Goal: Task Accomplishment & Management: Manage account settings

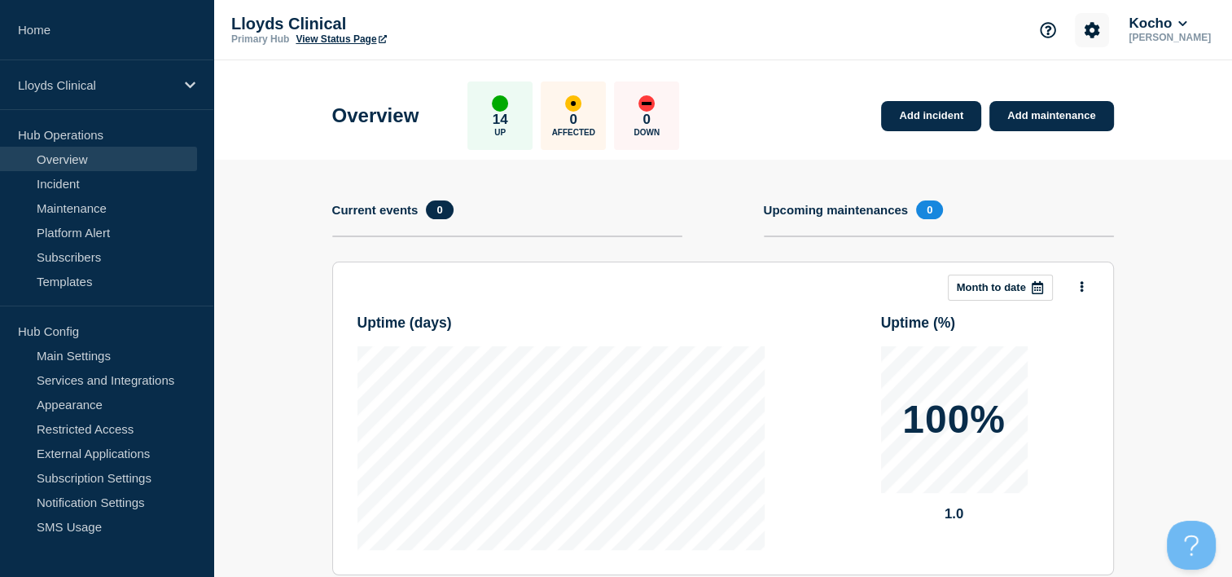
click at [1098, 42] on button "Account settings" at bounding box center [1092, 30] width 34 height 34
click at [1174, 23] on button "Kocho" at bounding box center [1157, 23] width 64 height 16
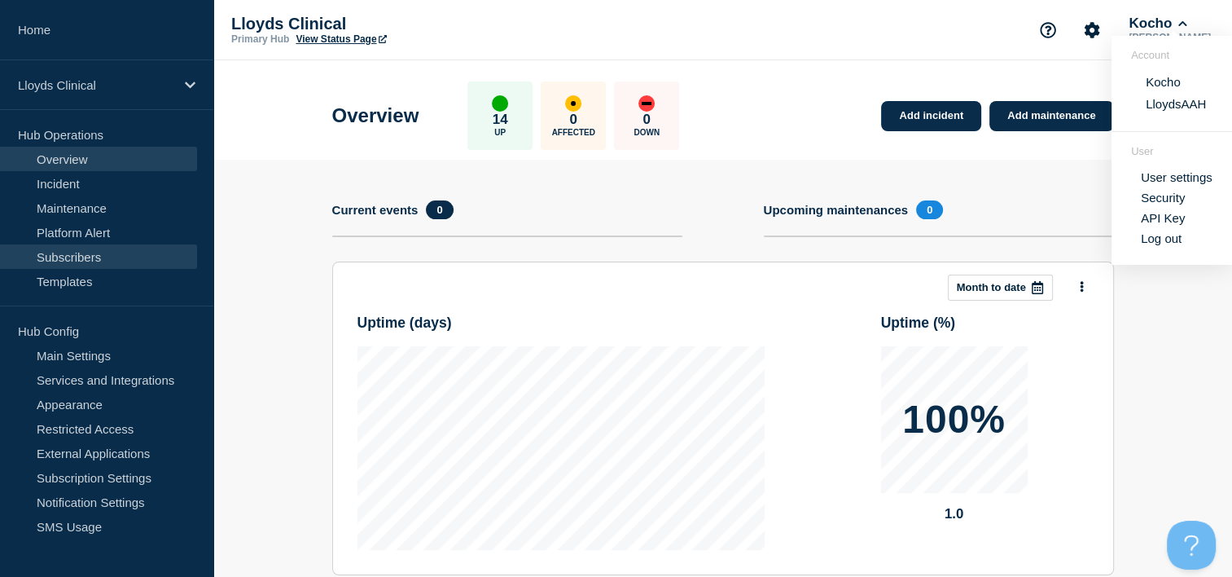
click at [106, 247] on link "Subscribers" at bounding box center [98, 256] width 197 height 24
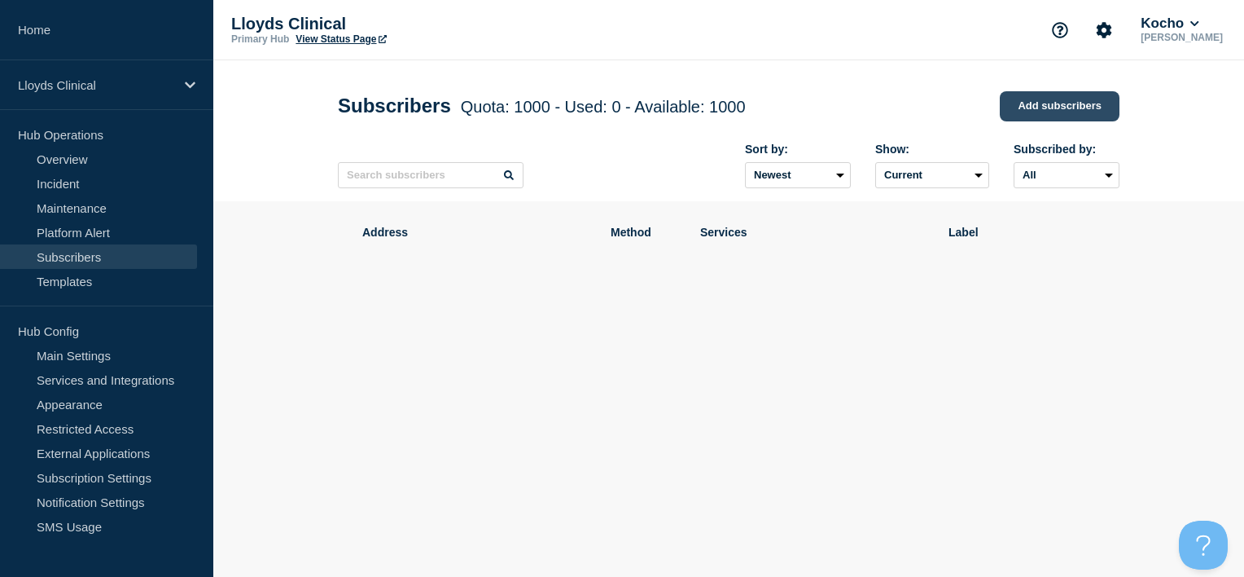
click at [1011, 108] on link "Add subscribers" at bounding box center [1060, 106] width 120 height 30
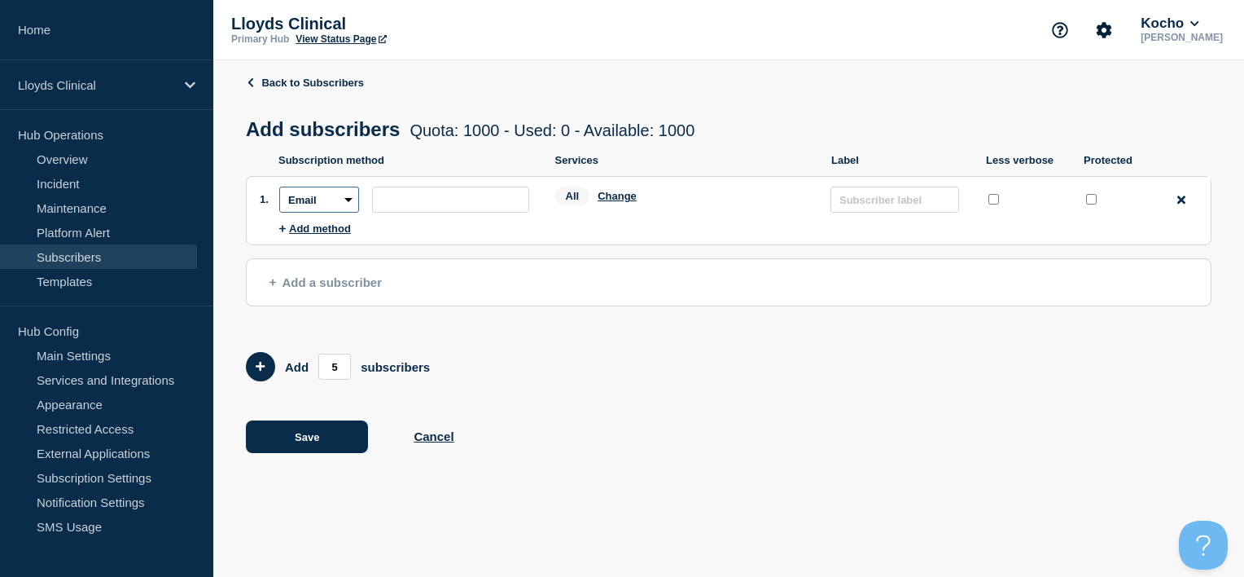
click at [345, 205] on select "Email SMS Webhook Slack Teams" at bounding box center [319, 199] width 80 height 26
click at [868, 63] on div "Back to Subscribers Add subscribers Quota: 1000 - Used: 0 - Available: 1000 Quo…" at bounding box center [729, 276] width 966 height 432
click at [880, 208] on input "text" at bounding box center [895, 199] width 129 height 26
click at [615, 197] on button "Change" at bounding box center [617, 196] width 39 height 12
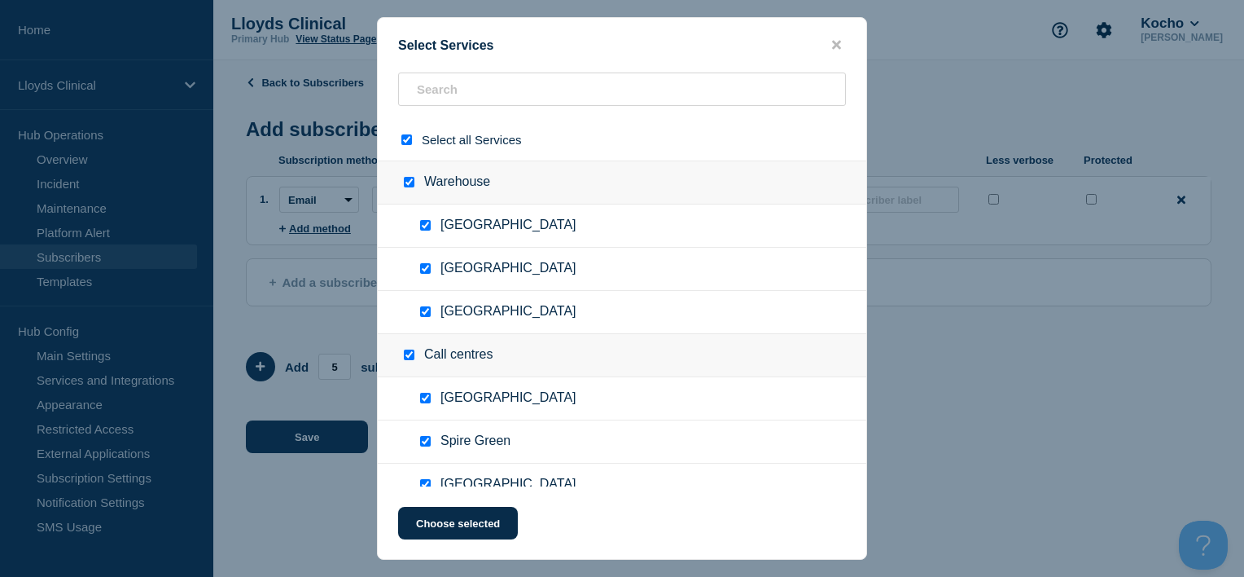
click at [407, 139] on input "select all checkbox" at bounding box center [406, 139] width 11 height 11
checkbox input "false"
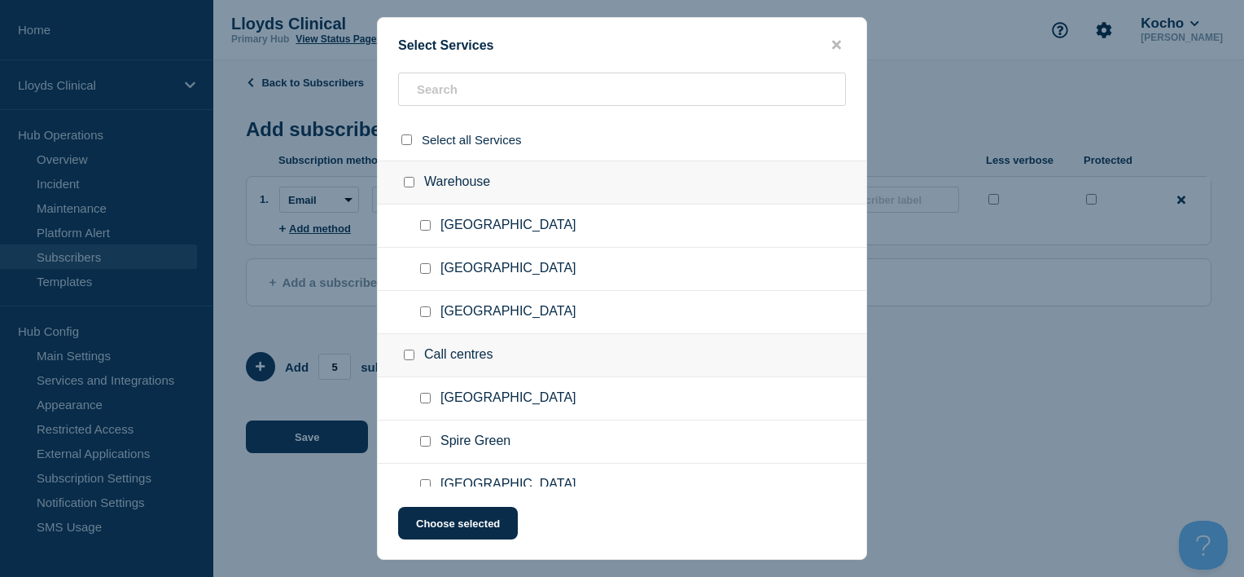
checkbox input "false"
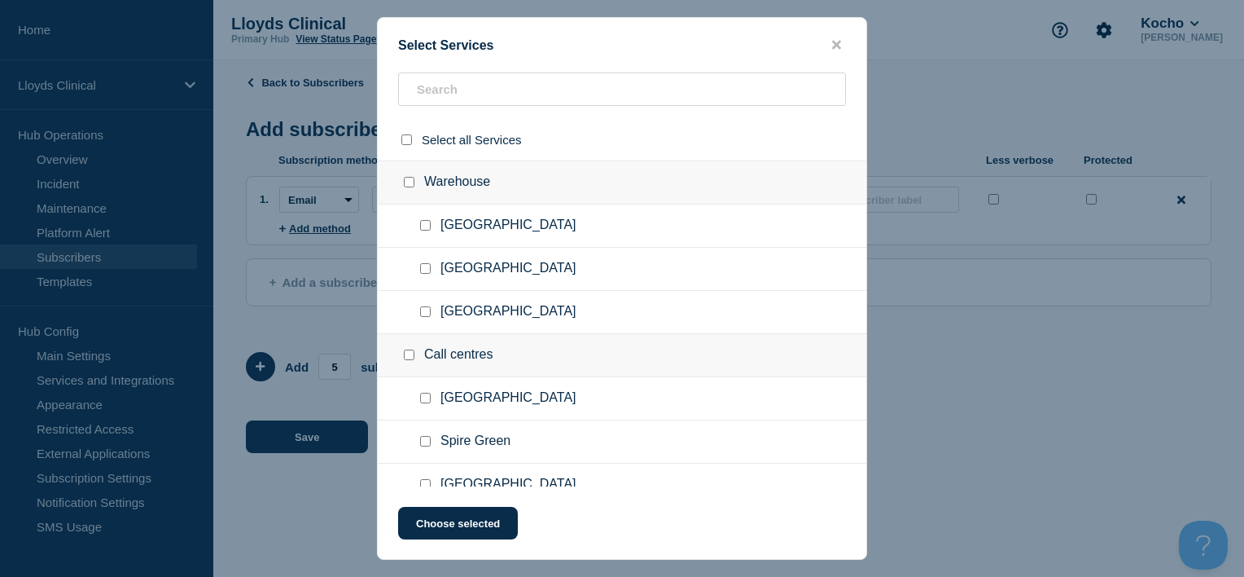
checkbox input "false"
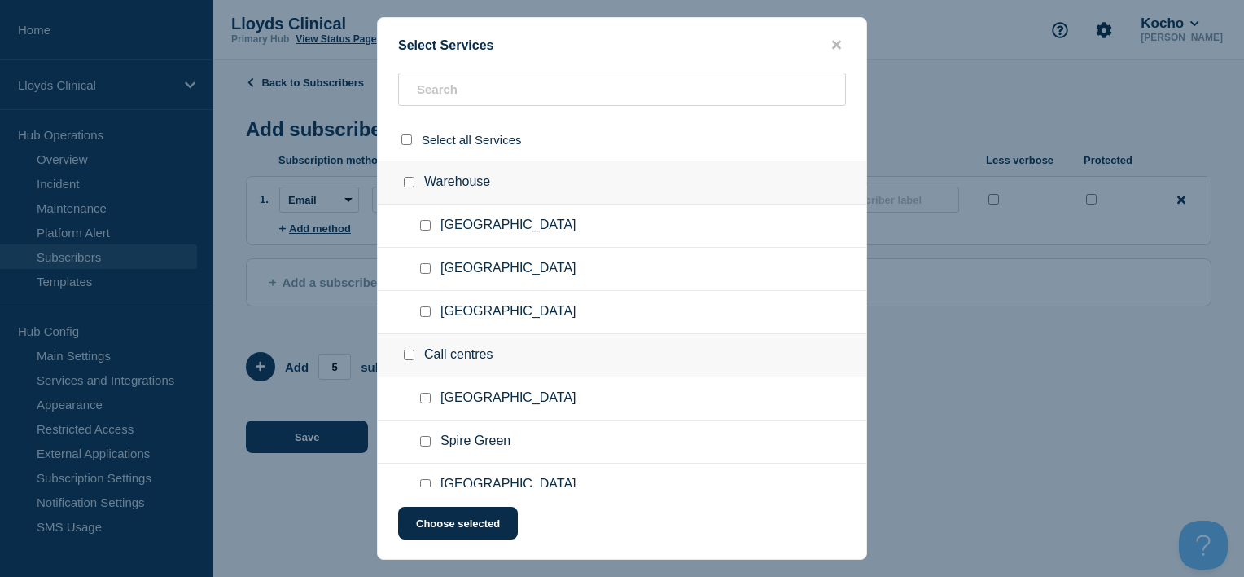
checkbox input "false"
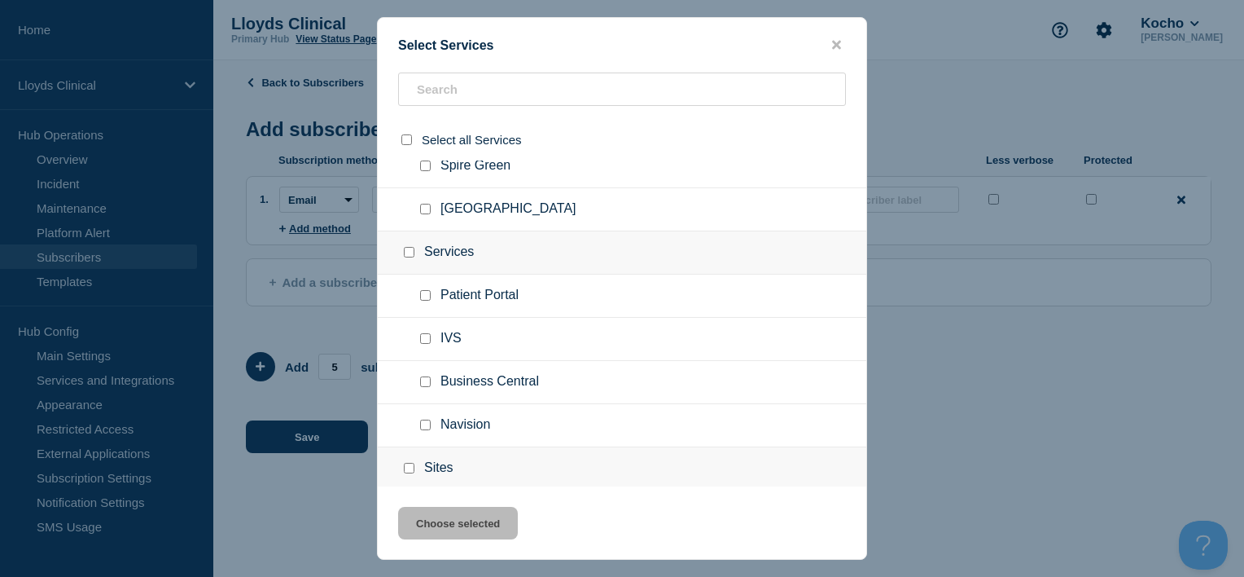
scroll to position [449, 0]
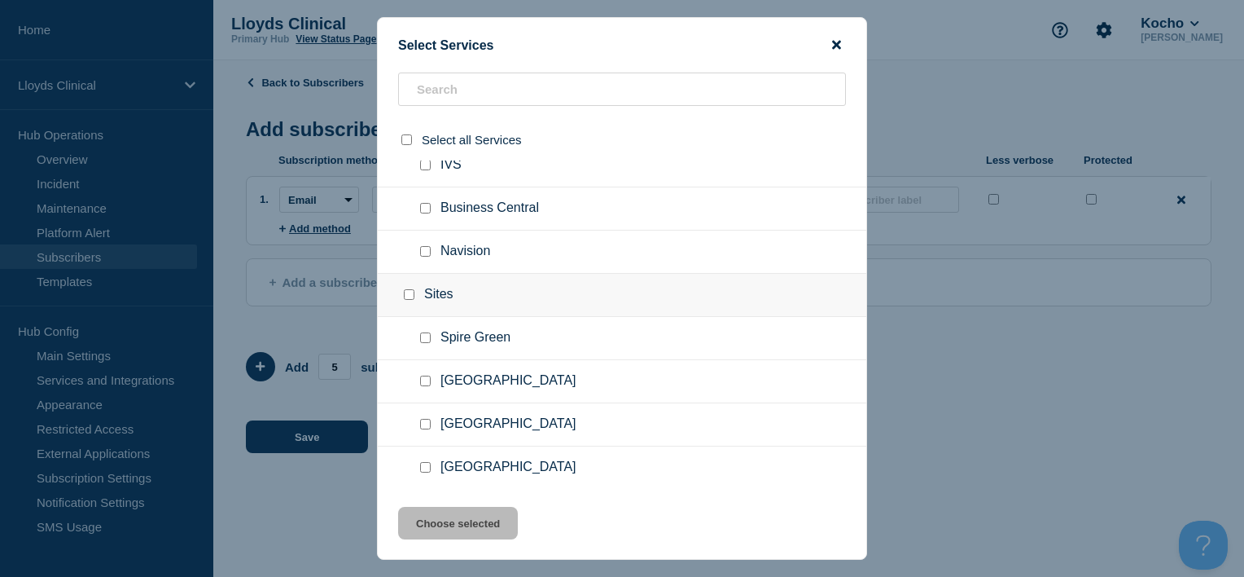
click at [839, 46] on icon "close button" at bounding box center [836, 45] width 9 height 9
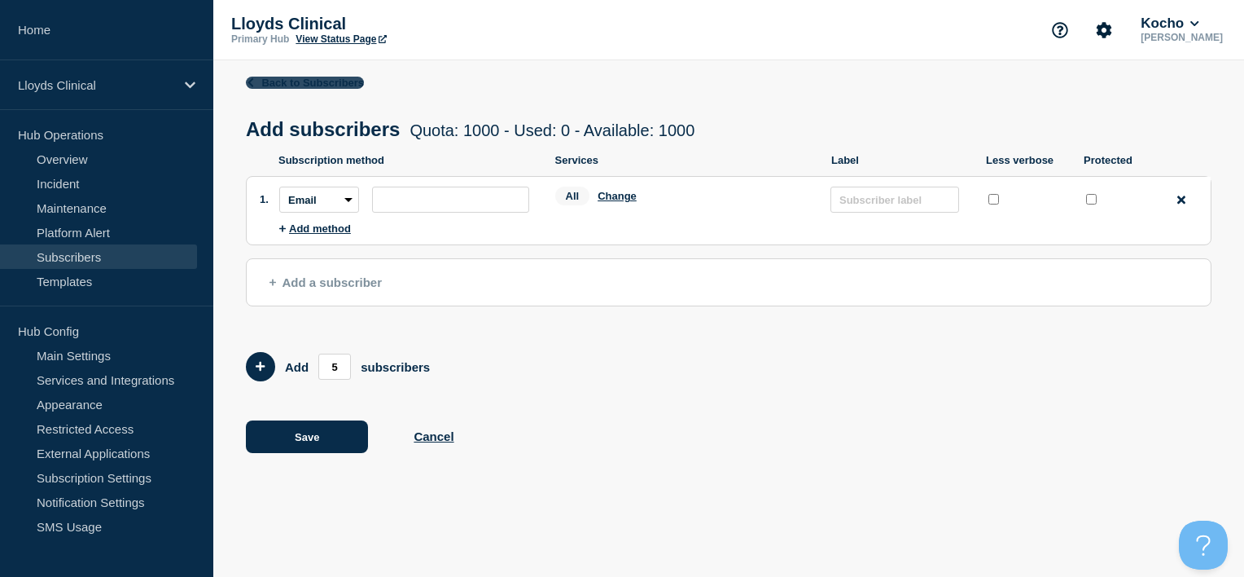
click at [269, 81] on link "Back to Subscribers" at bounding box center [305, 83] width 118 height 12
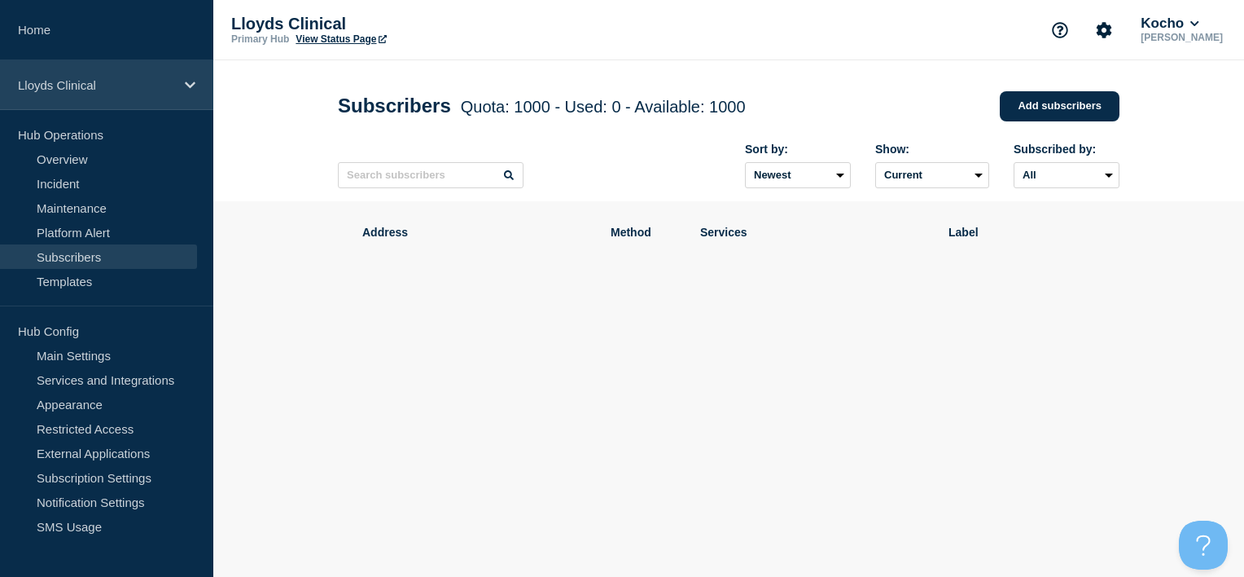
click at [101, 91] on p "Lloyds Clinical" at bounding box center [96, 85] width 156 height 14
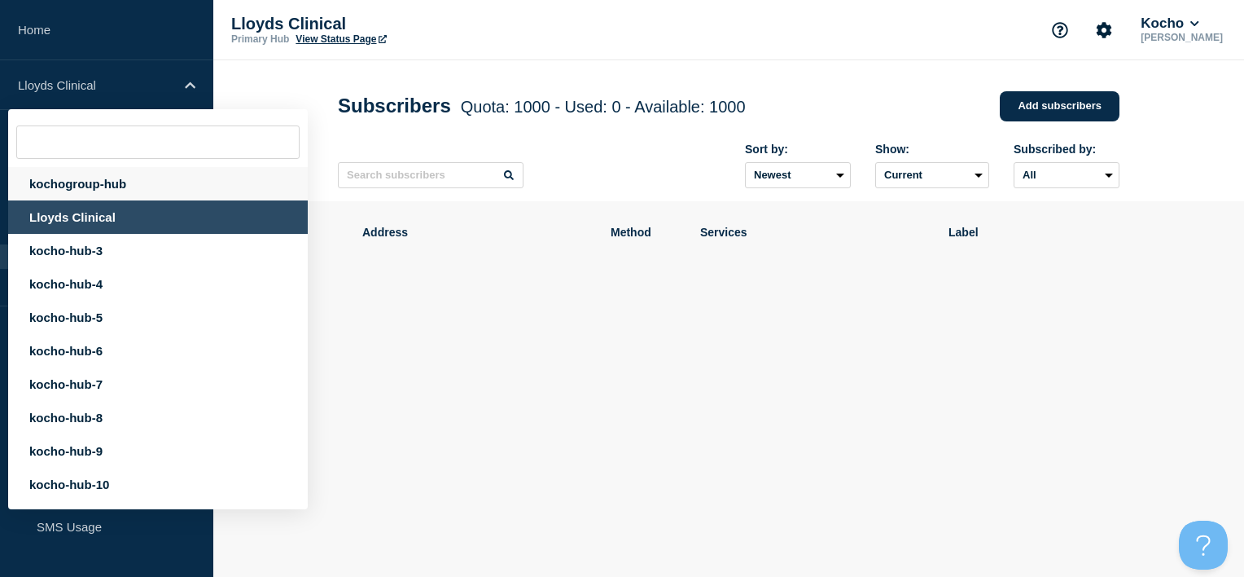
click at [107, 190] on div "kochogroup-hub" at bounding box center [158, 183] width 300 height 33
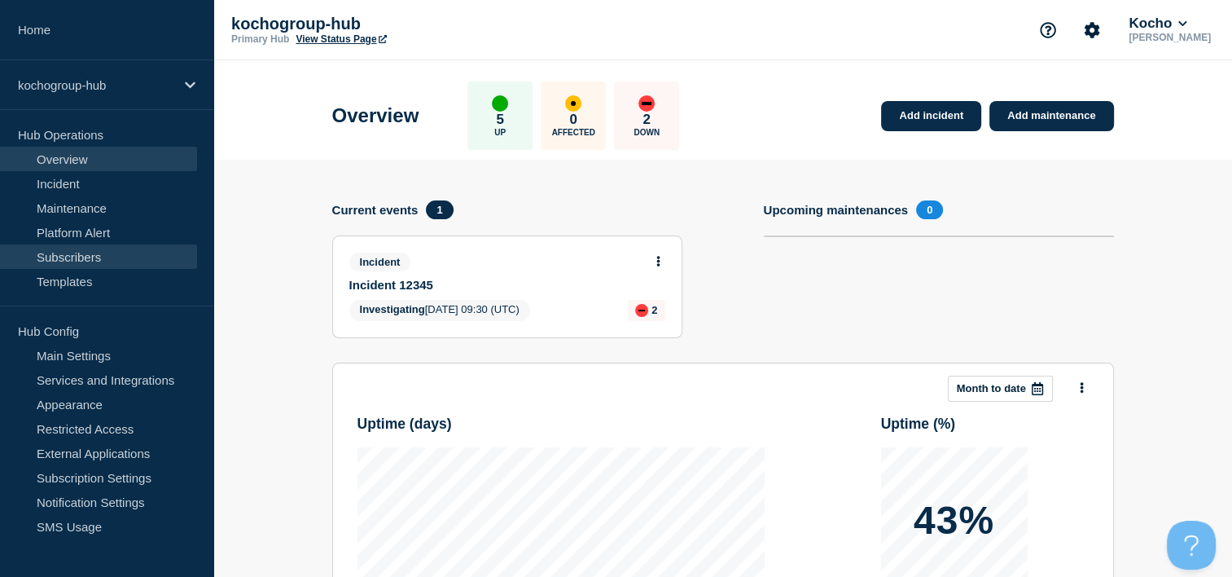
click at [97, 253] on link "Subscribers" at bounding box center [98, 256] width 197 height 24
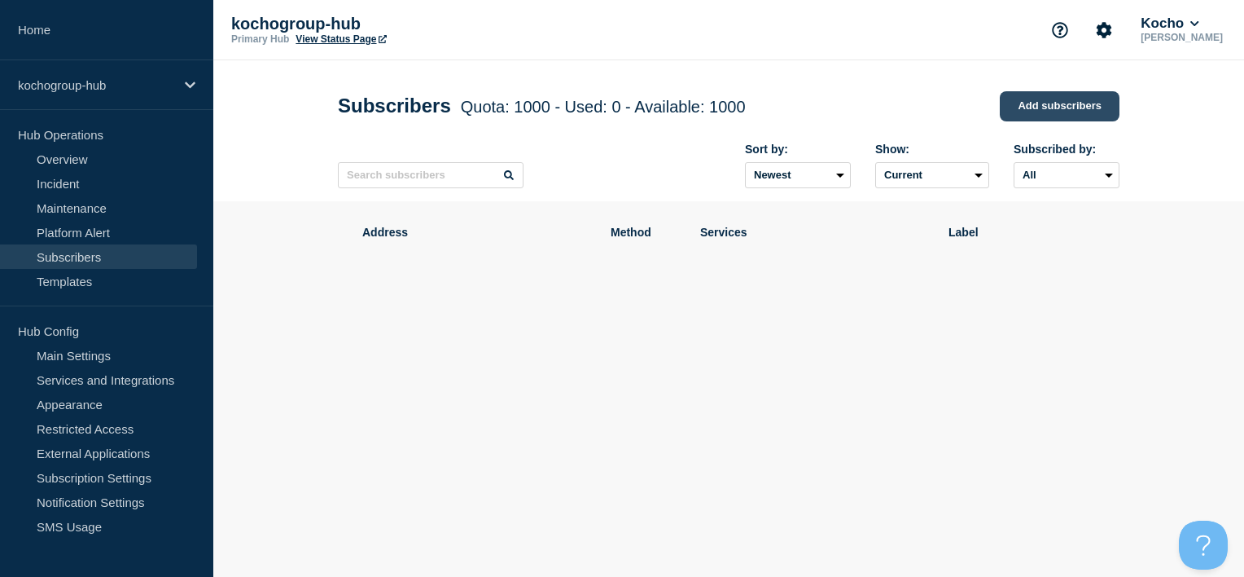
click at [1068, 112] on link "Add subscribers" at bounding box center [1060, 106] width 120 height 30
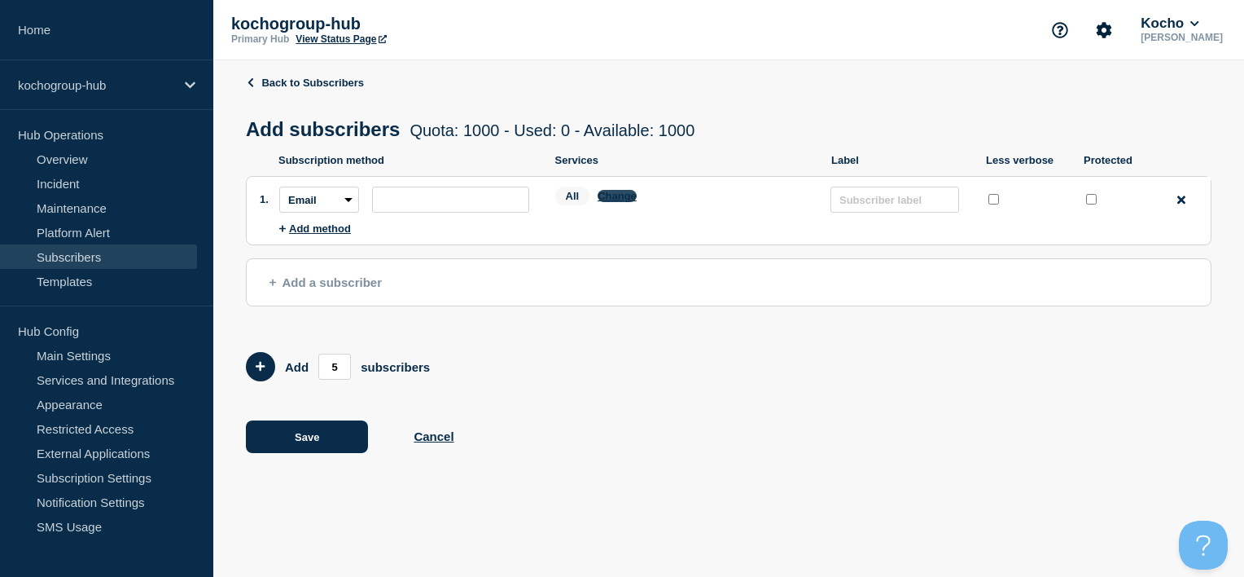
click at [627, 195] on button "Change" at bounding box center [617, 196] width 39 height 12
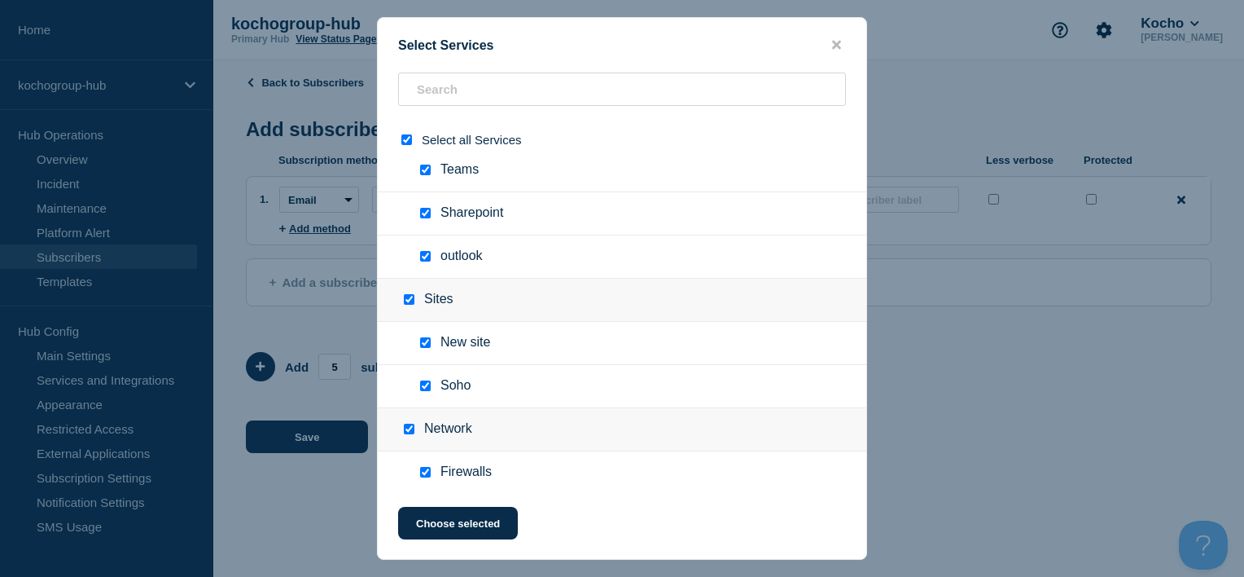
scroll to position [104, 0]
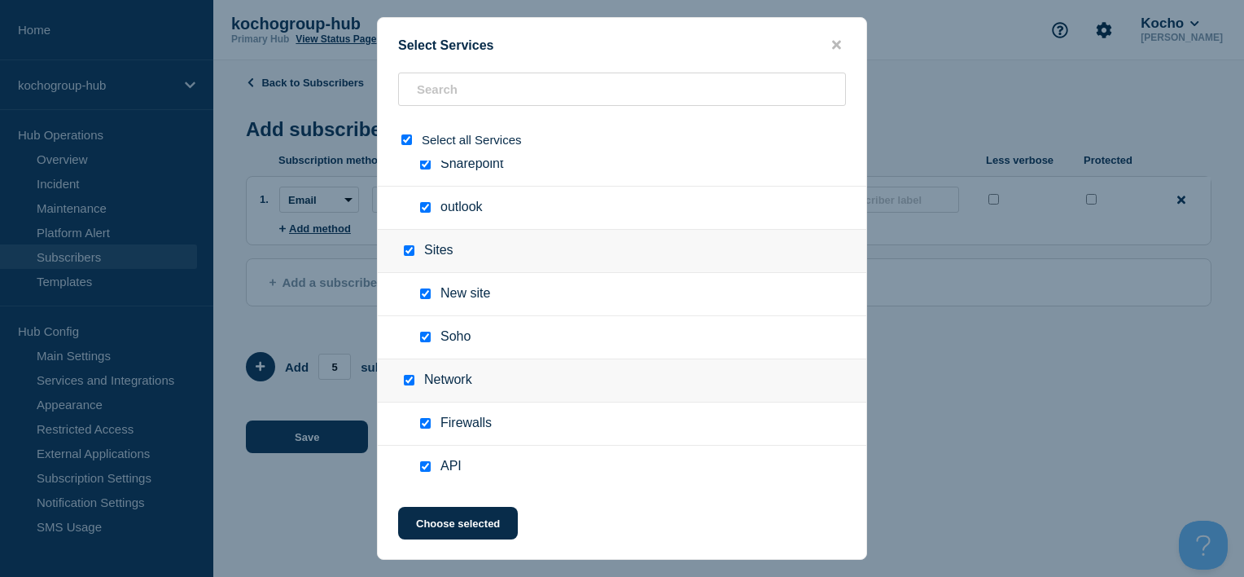
click at [837, 37] on button "close button" at bounding box center [836, 44] width 19 height 15
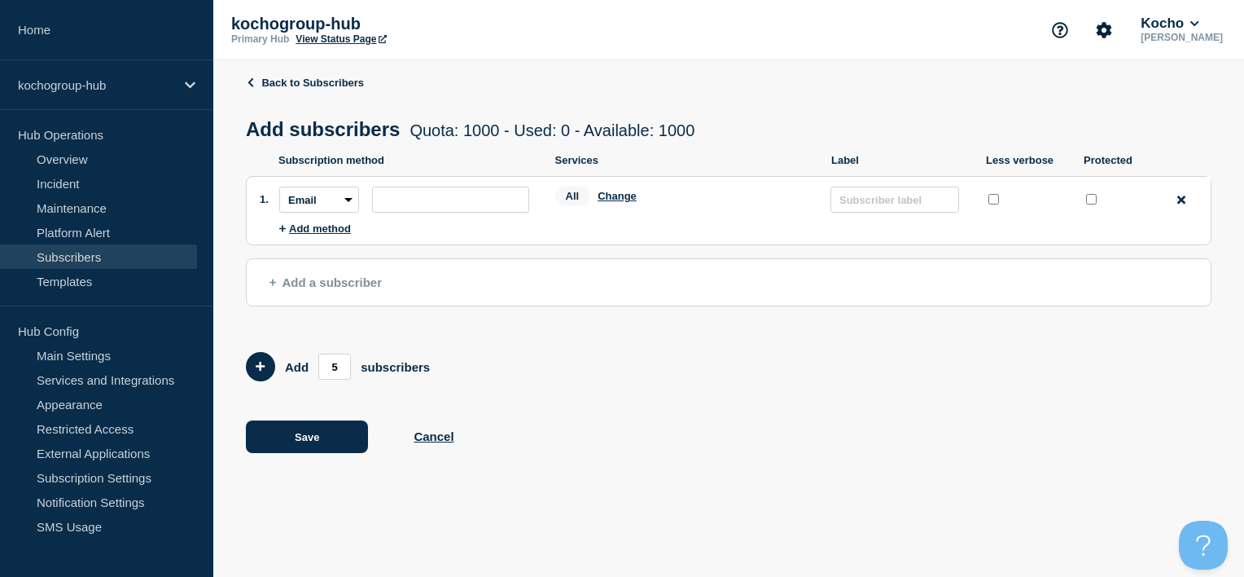
click at [837, 41] on div "kochogroup-hub Primary Hub View Status Page [PERSON_NAME]" at bounding box center [728, 30] width 1031 height 60
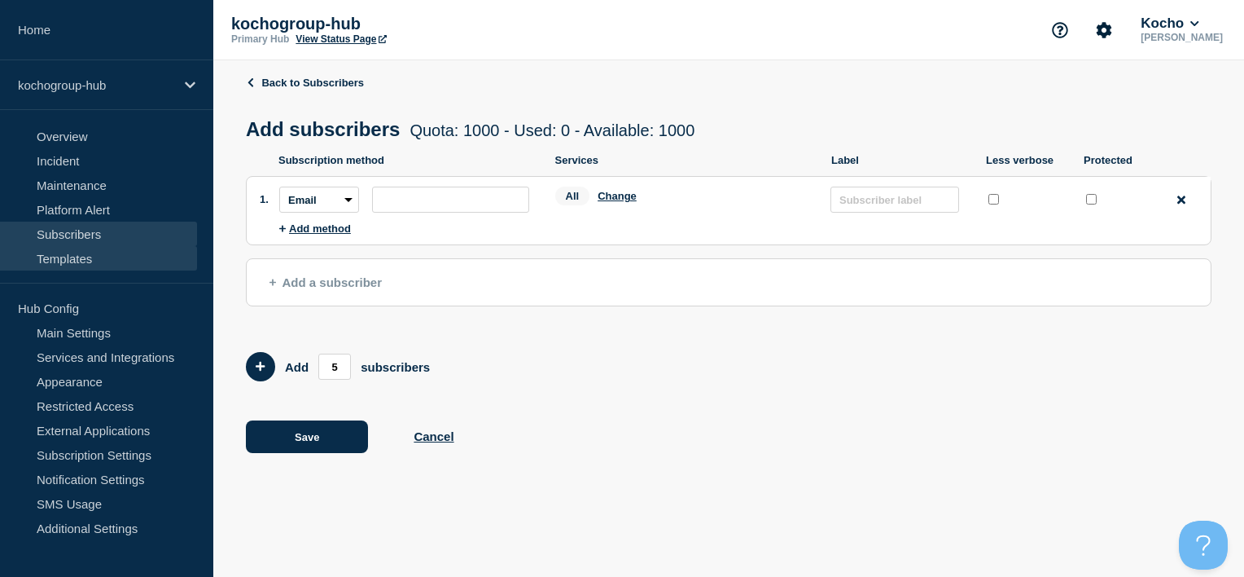
scroll to position [0, 0]
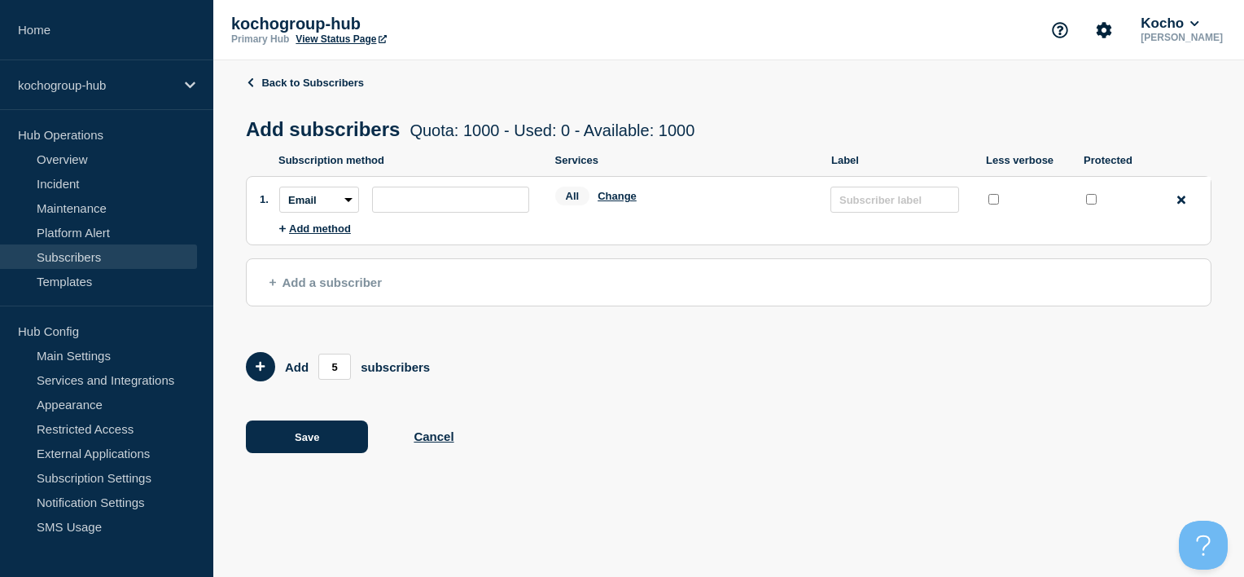
click at [1176, 35] on p "[PERSON_NAME]" at bounding box center [1182, 37] width 89 height 11
click at [1189, 25] on button "Kocho" at bounding box center [1170, 23] width 64 height 16
click at [1167, 98] on button "LloydsAAH" at bounding box center [1188, 103] width 70 height 15
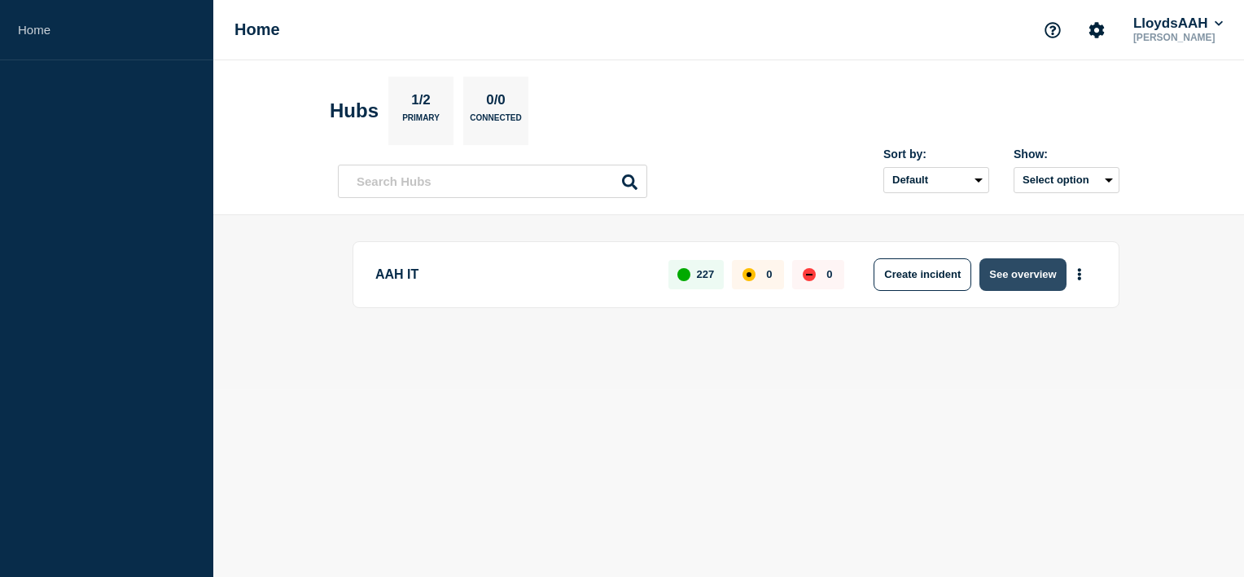
click at [995, 283] on button "See overview" at bounding box center [1023, 274] width 86 height 33
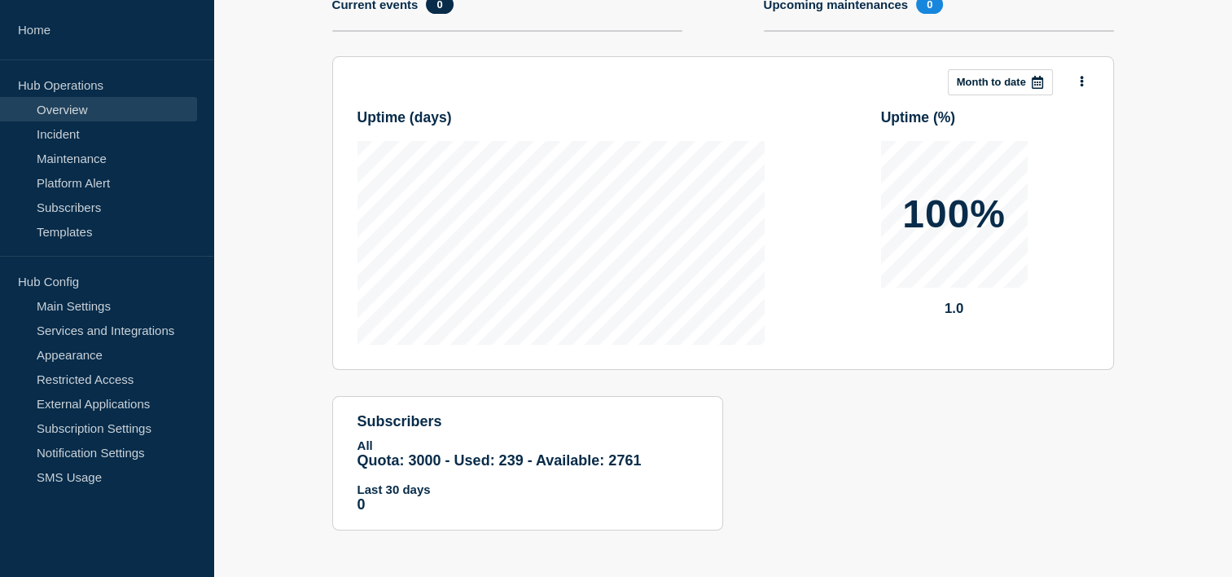
scroll to position [206, 0]
